Goal: Information Seeking & Learning: Learn about a topic

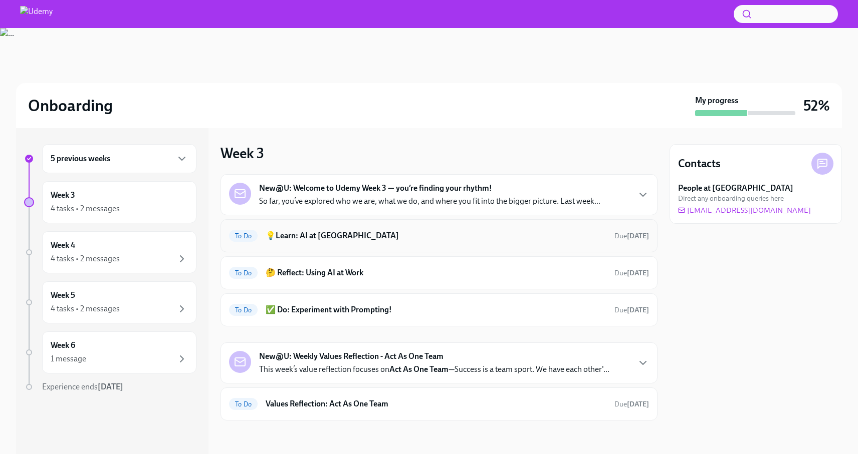
click at [338, 241] on h6 "💡Learn: AI at Udemy" at bounding box center [435, 235] width 341 height 11
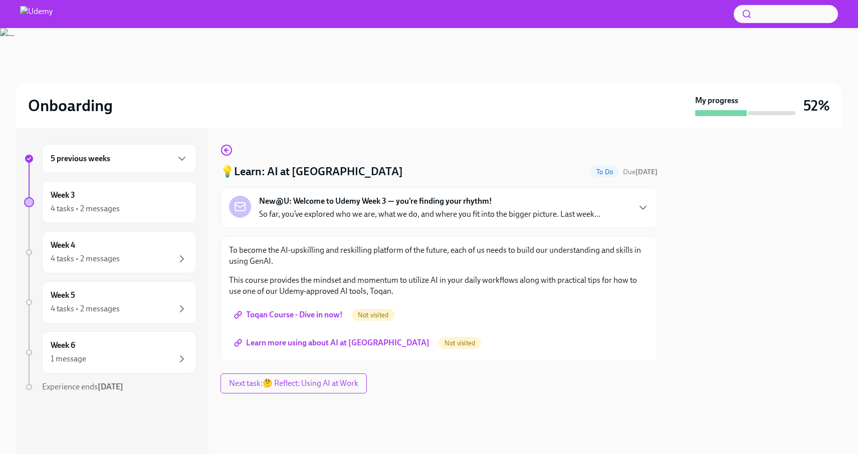
click at [315, 313] on span "Toqan Course - Dive in now!" at bounding box center [289, 315] width 107 height 10
click at [294, 347] on span "Learn more using about AI at Udemy" at bounding box center [332, 343] width 193 height 10
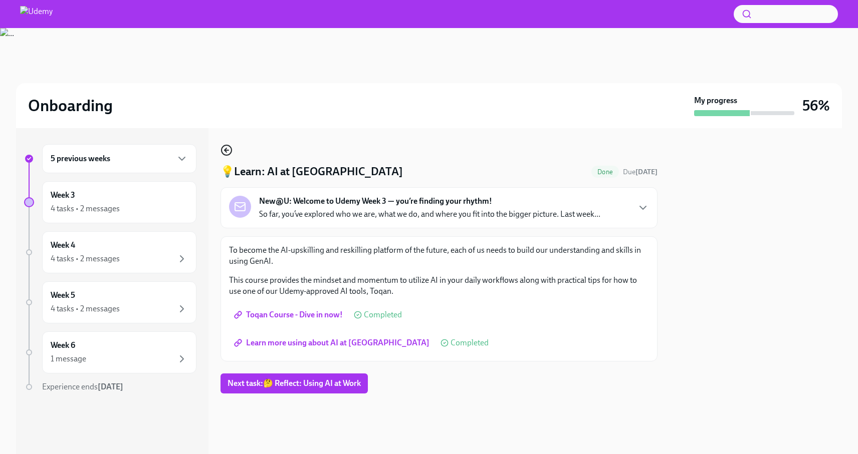
click at [224, 148] on icon "button" at bounding box center [226, 150] width 12 height 12
